Goal: Task Accomplishment & Management: Complete application form

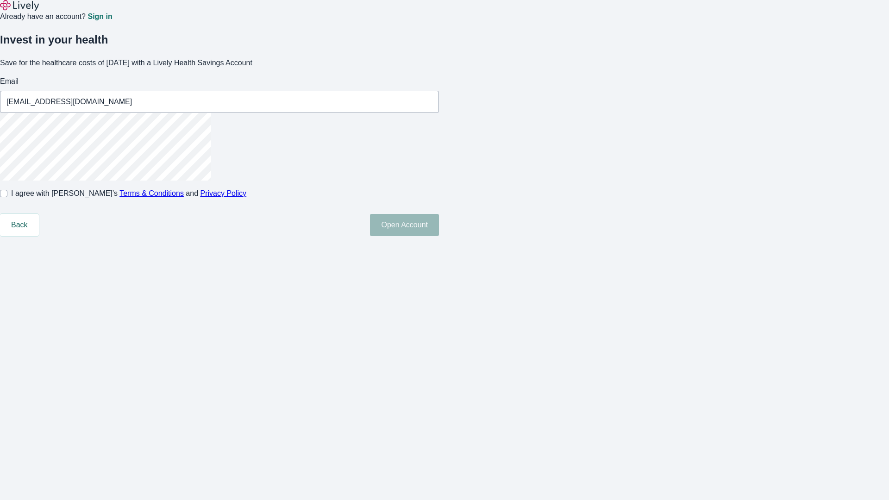
click at [7, 197] on input "I agree with Lively’s Terms & Conditions and Privacy Policy" at bounding box center [3, 193] width 7 height 7
checkbox input "true"
click at [439, 236] on button "Open Account" at bounding box center [404, 225] width 69 height 22
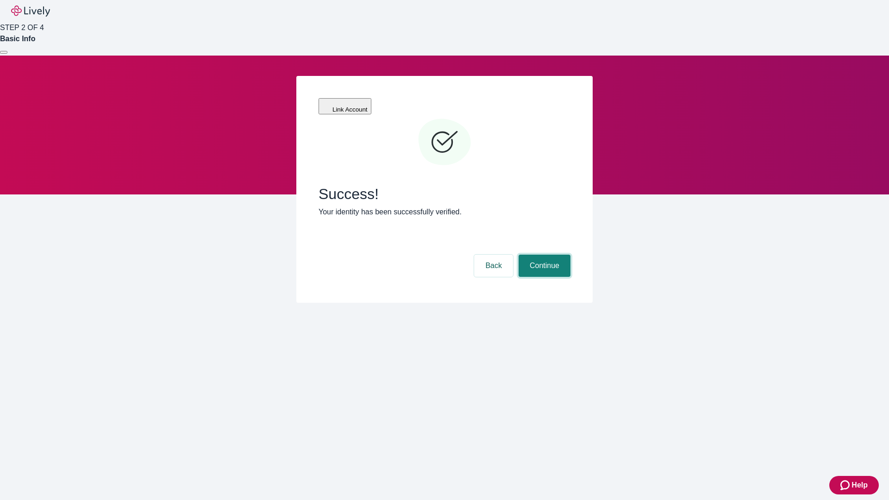
click at [543, 255] on button "Continue" at bounding box center [545, 266] width 52 height 22
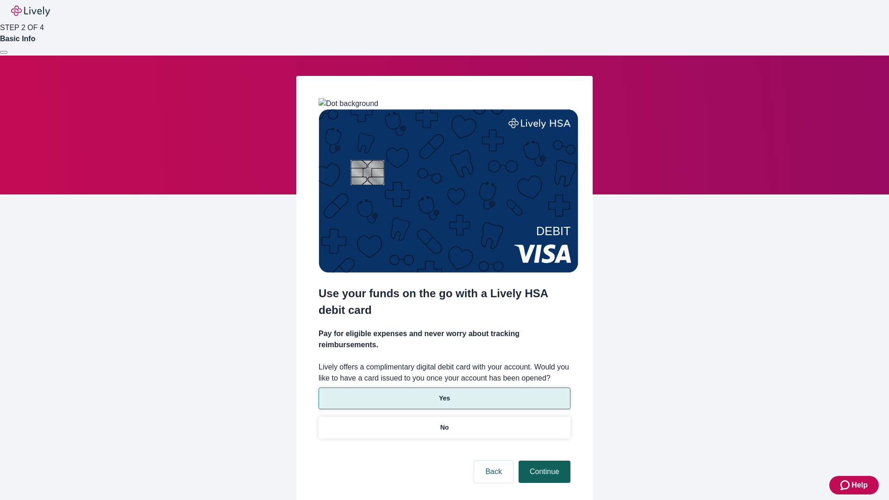
click at [444, 423] on p "No" at bounding box center [444, 428] width 9 height 10
click at [543, 461] on button "Continue" at bounding box center [545, 472] width 52 height 22
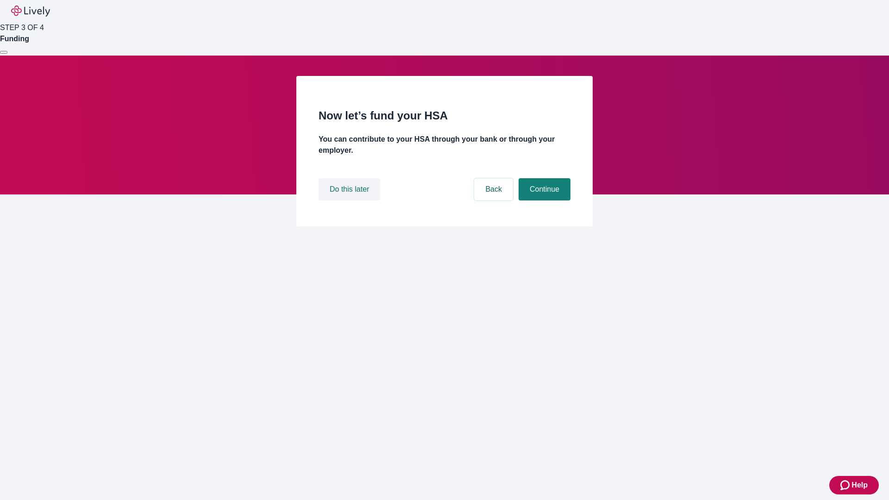
click at [350, 200] on button "Do this later" at bounding box center [350, 189] width 62 height 22
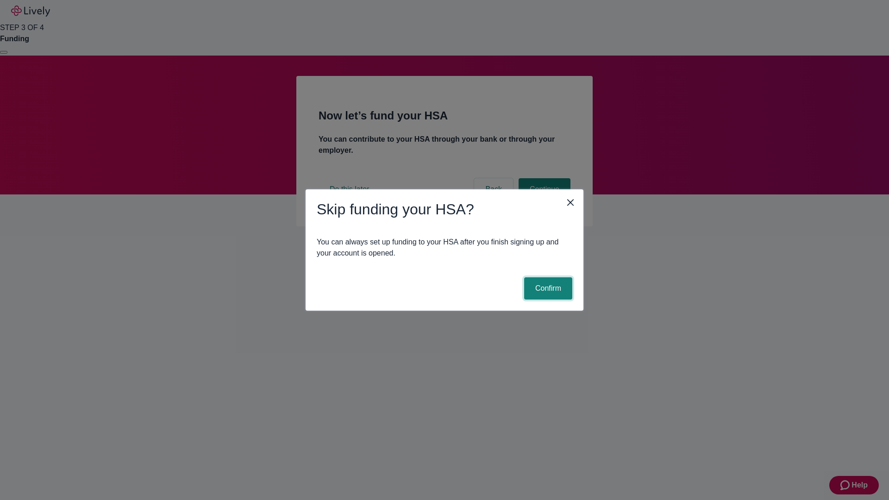
click at [547, 288] on button "Confirm" at bounding box center [548, 288] width 48 height 22
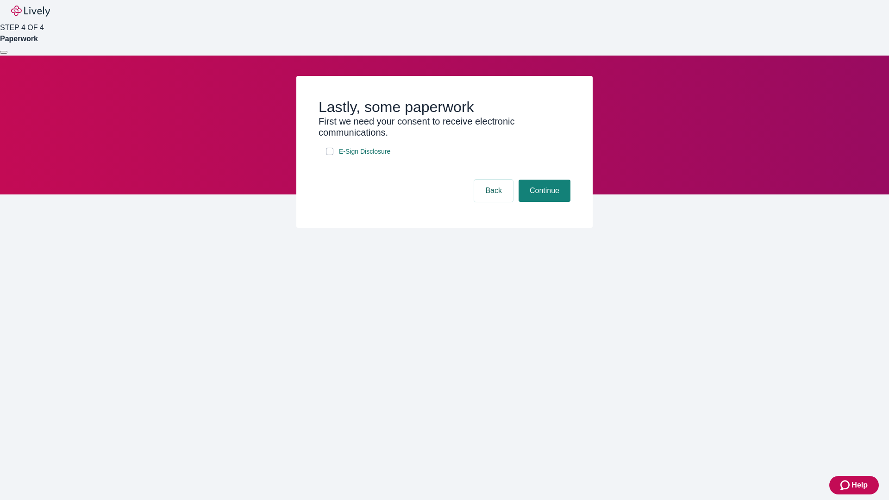
click at [330, 155] on input "E-Sign Disclosure" at bounding box center [329, 151] width 7 height 7
checkbox input "true"
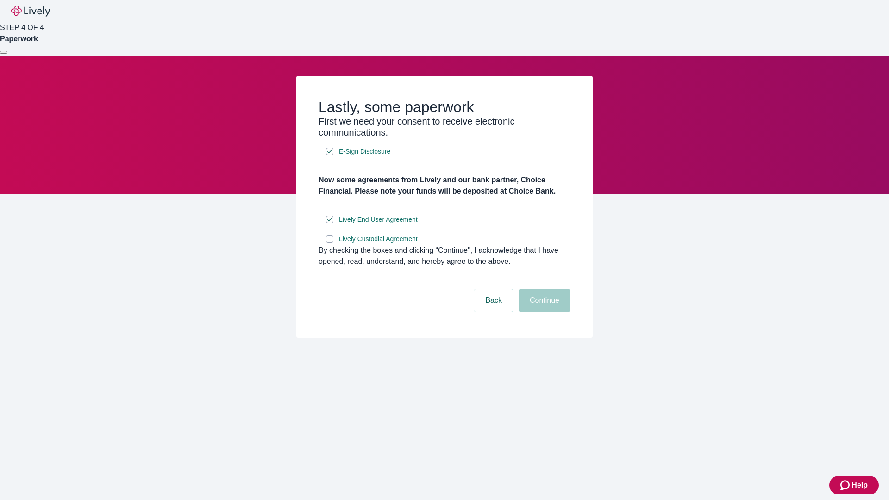
click at [330, 243] on input "Lively Custodial Agreement" at bounding box center [329, 238] width 7 height 7
checkbox input "true"
click at [543, 312] on button "Continue" at bounding box center [545, 300] width 52 height 22
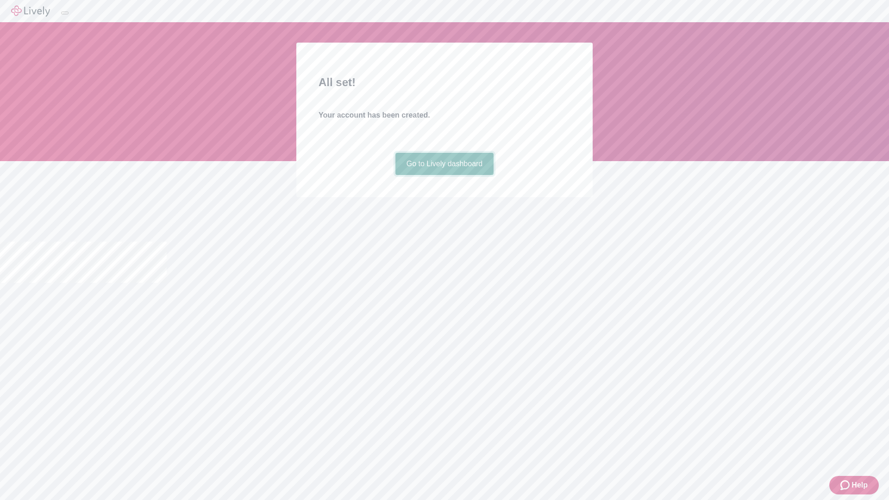
click at [444, 175] on link "Go to Lively dashboard" at bounding box center [444, 164] width 99 height 22
